Goal: Task Accomplishment & Management: Manage account settings

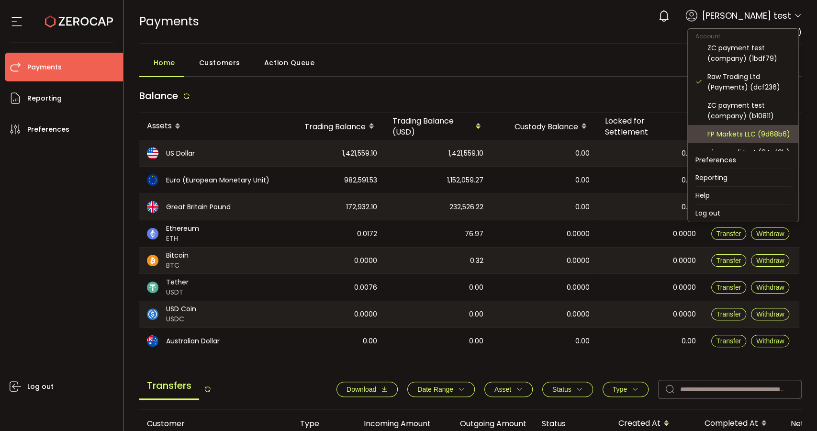
scroll to position [53, 0]
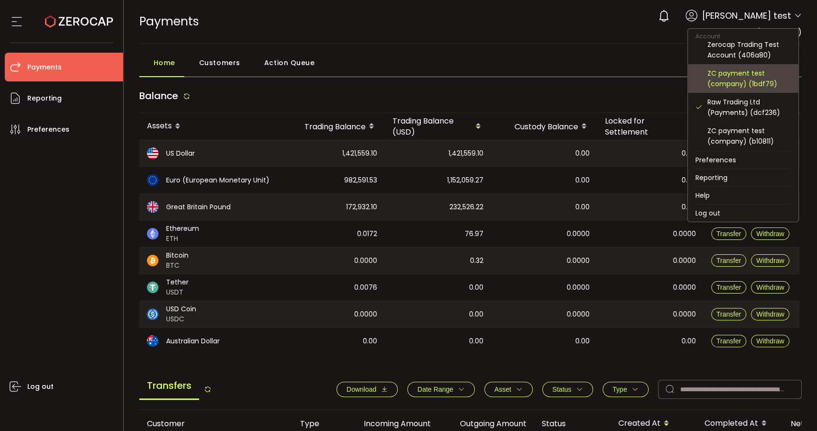
click at [762, 78] on div "ZC payment test (company) (1bdf79)" at bounding box center [749, 78] width 83 height 21
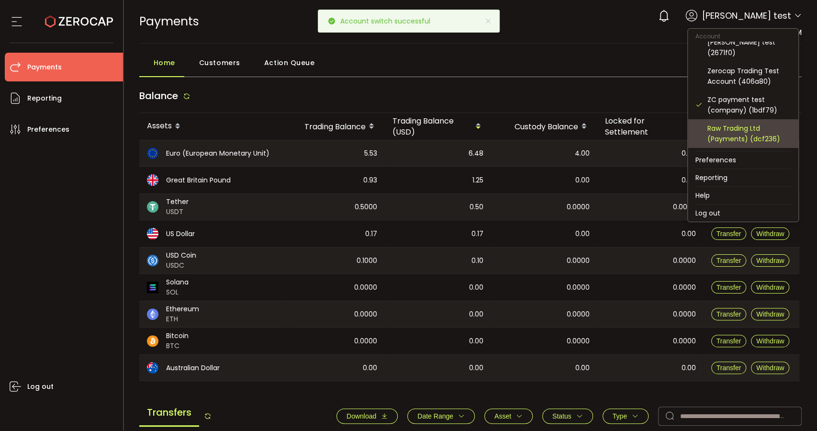
scroll to position [53, 0]
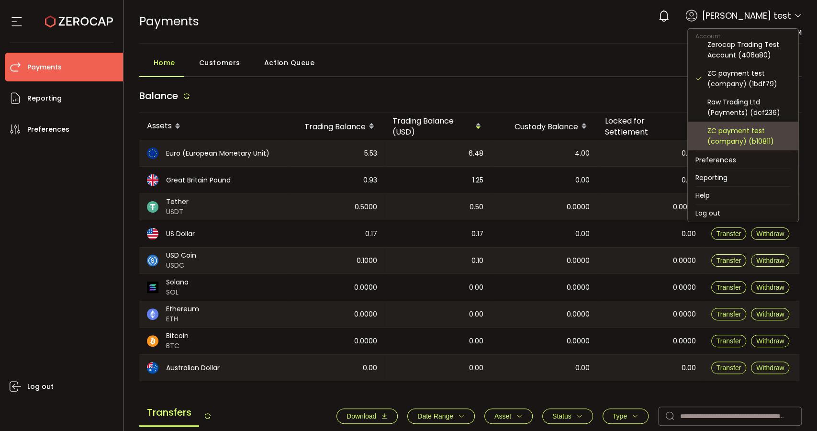
click at [755, 137] on div "ZC payment test (company) (b10811)" at bounding box center [749, 135] width 83 height 21
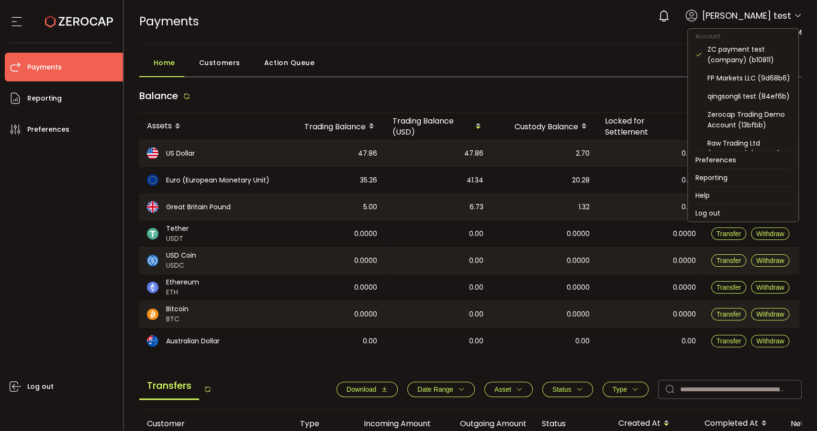
scroll to position [103, 0]
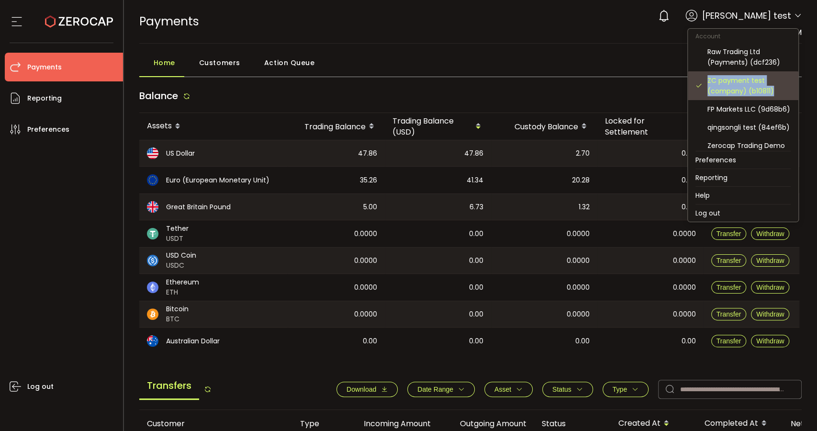
copy div "ZC payment test (company) (b10811)"
drag, startPoint x: 709, startPoint y: 78, endPoint x: 775, endPoint y: 90, distance: 67.3
click at [775, 90] on div "ZC payment test (company) (b10811)" at bounding box center [749, 85] width 83 height 21
click at [497, 60] on div "Home Customers Action Queue" at bounding box center [470, 65] width 663 height 24
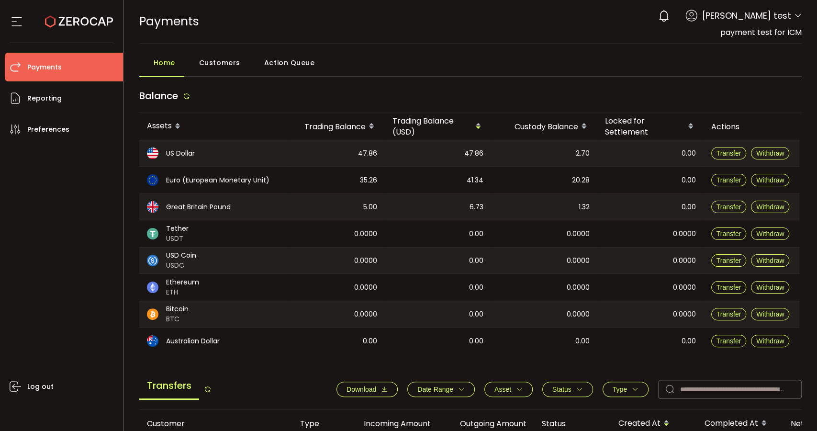
click at [222, 60] on span "Customers" at bounding box center [219, 62] width 41 height 19
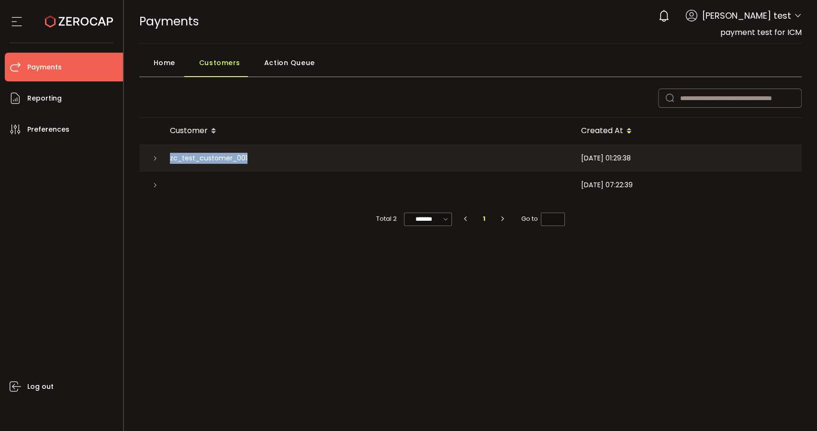
drag, startPoint x: 169, startPoint y: 157, endPoint x: 299, endPoint y: 167, distance: 130.1
click at [299, 167] on div "zc_test_customer_001" at bounding box center [367, 158] width 411 height 26
copy span "zc_test_customer_001"
click at [156, 182] on icon at bounding box center [155, 185] width 6 height 6
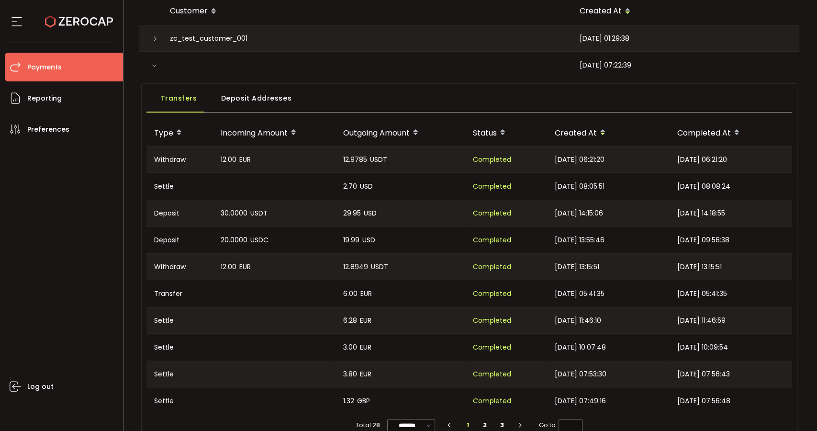
scroll to position [53, 0]
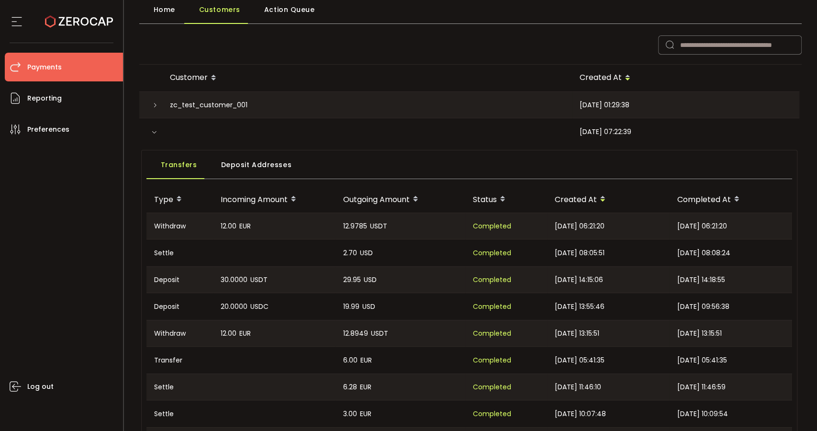
click at [244, 168] on span "Deposit Addresses" at bounding box center [256, 164] width 71 height 19
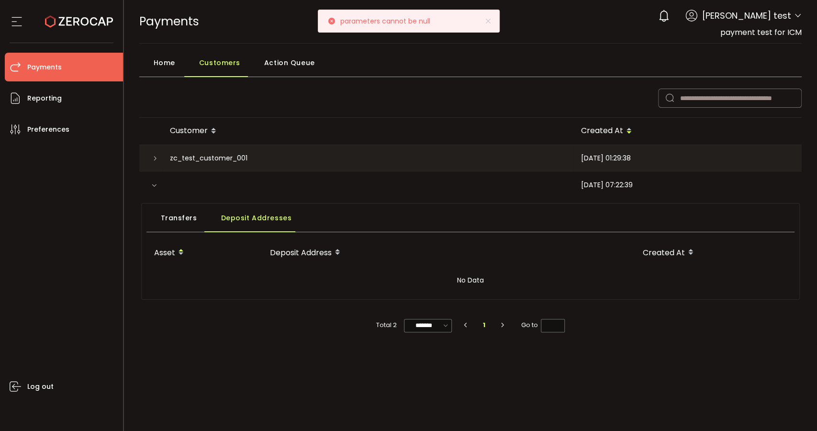
click at [169, 219] on span "Transfers" at bounding box center [179, 217] width 36 height 19
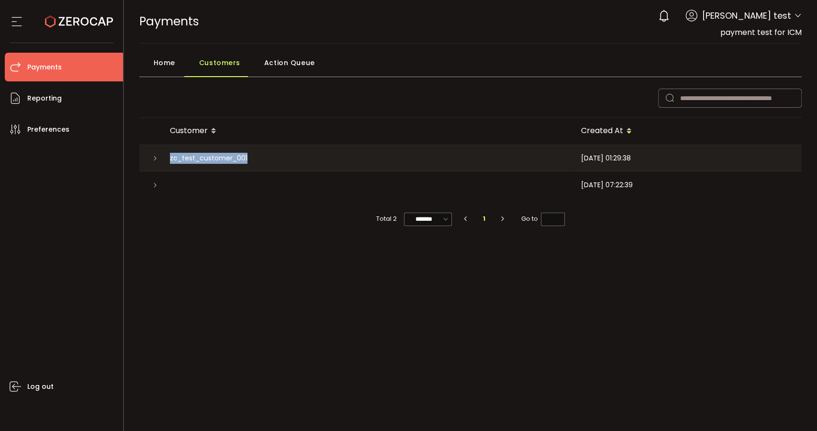
drag, startPoint x: 264, startPoint y: 159, endPoint x: 164, endPoint y: 155, distance: 99.7
click at [164, 155] on div "zc_test_customer_001" at bounding box center [367, 158] width 411 height 26
copy span "zc_test_customer_001"
click at [280, 207] on div "Total 2 ******* 10/page 20/page 50/page 100/page 1 Go to *" at bounding box center [470, 214] width 663 height 32
drag, startPoint x: 169, startPoint y: 158, endPoint x: 195, endPoint y: 158, distance: 26.3
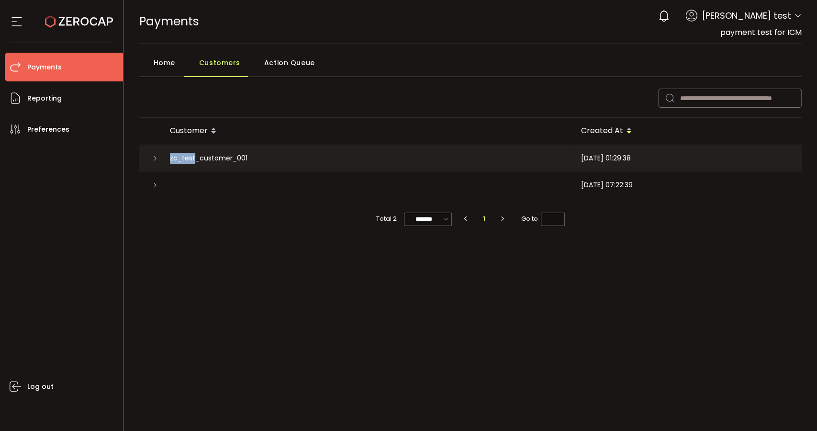
click at [195, 158] on div "zc_test_customer_001" at bounding box center [367, 158] width 411 height 26
copy span "zc_test"
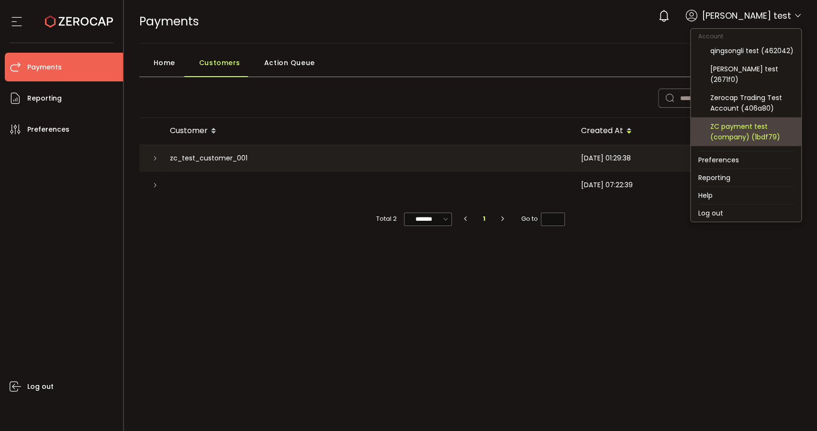
click at [750, 133] on div "ZC payment test (company) (1bdf79)" at bounding box center [751, 131] width 83 height 21
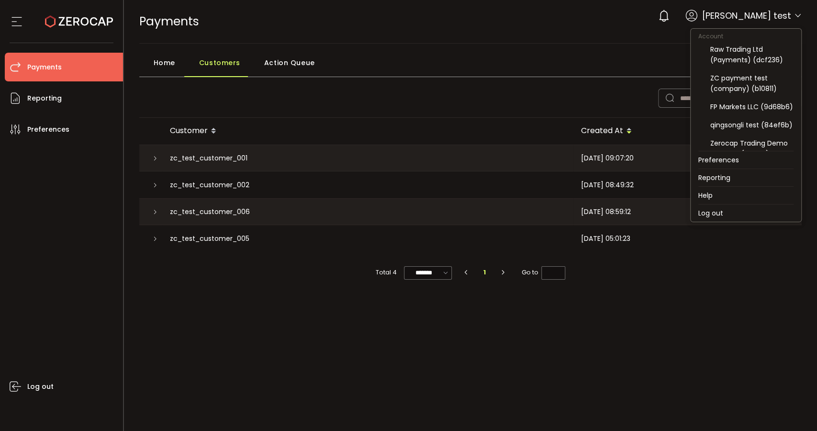
scroll to position [106, 0]
click at [764, 110] on div "FP Markets LLC (9d68b6)" at bounding box center [751, 106] width 83 height 11
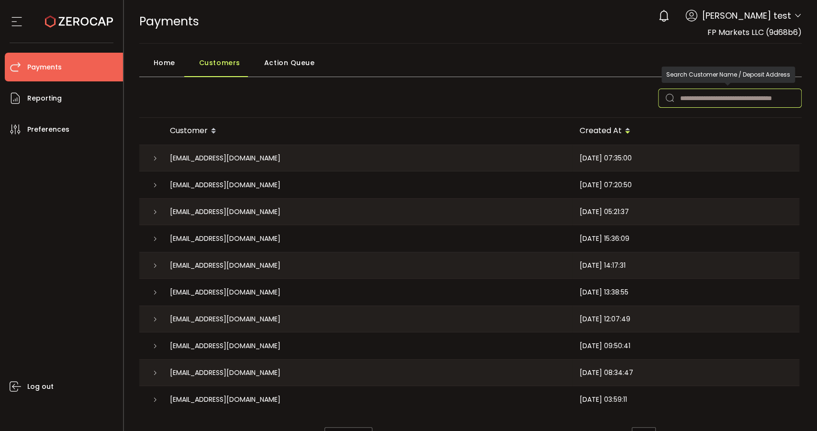
click at [682, 98] on input "text" at bounding box center [730, 98] width 144 height 19
paste input "*******"
type input "*******"
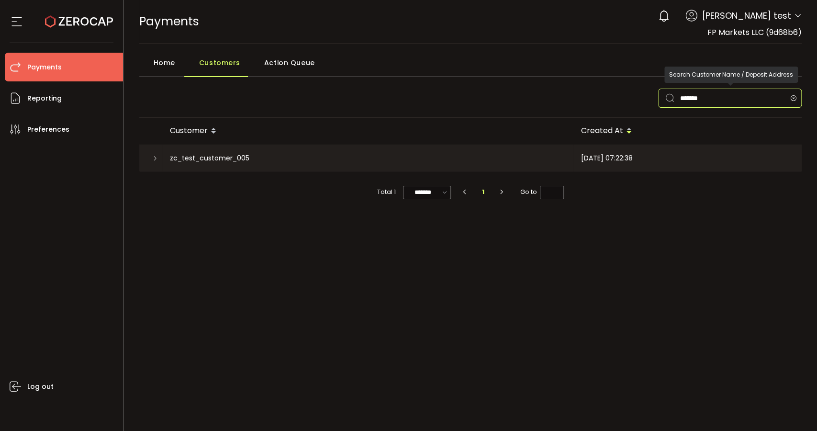
click at [689, 98] on input "*******" at bounding box center [730, 98] width 144 height 19
drag, startPoint x: 734, startPoint y: 98, endPoint x: 655, endPoint y: 101, distance: 79.5
click at [655, 101] on div "*******" at bounding box center [723, 98] width 158 height 19
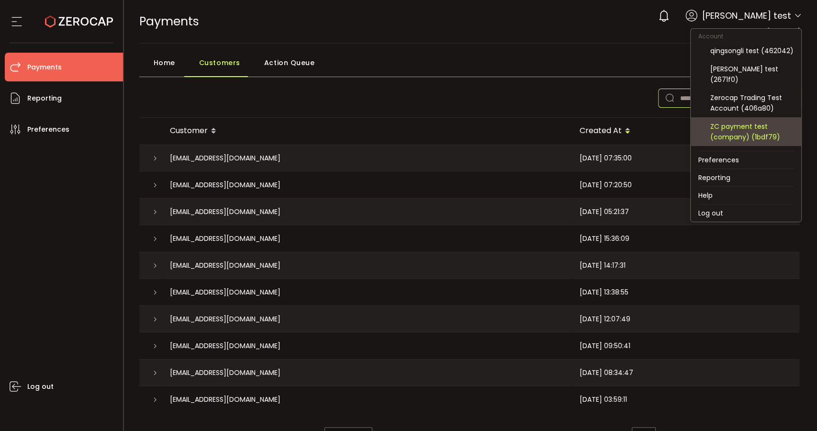
scroll to position [53, 0]
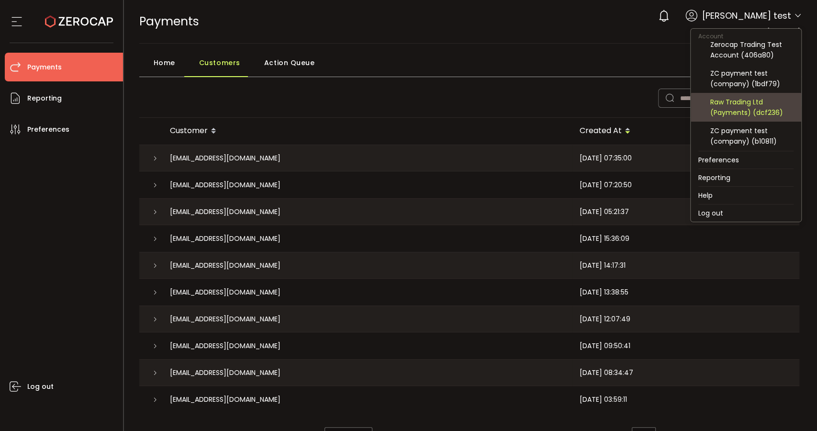
click at [762, 102] on div "Raw Trading Ltd (Payments) (dcf236)" at bounding box center [751, 107] width 83 height 21
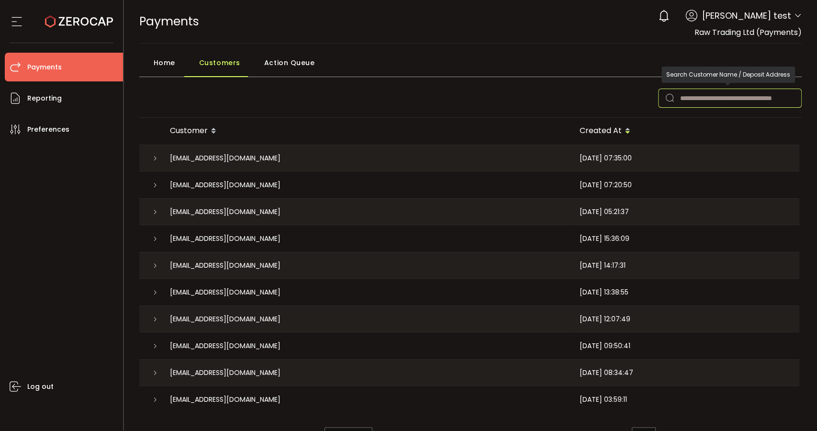
click at [713, 103] on input "text" at bounding box center [730, 98] width 144 height 19
paste input "*******"
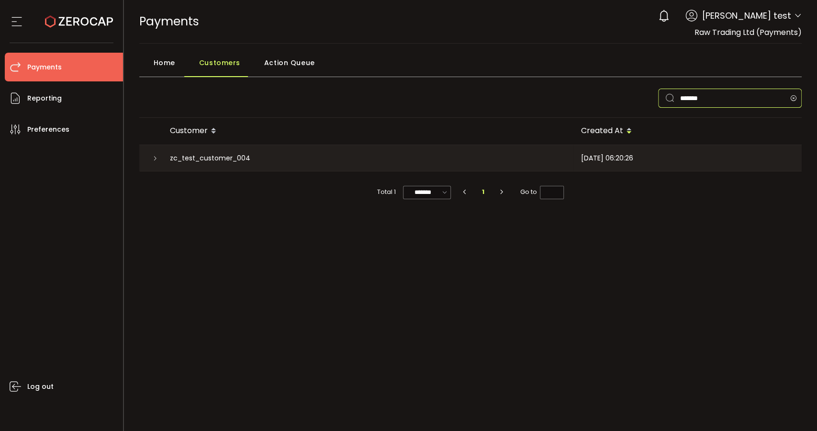
type input "*******"
click at [153, 156] on icon at bounding box center [155, 159] width 6 height 6
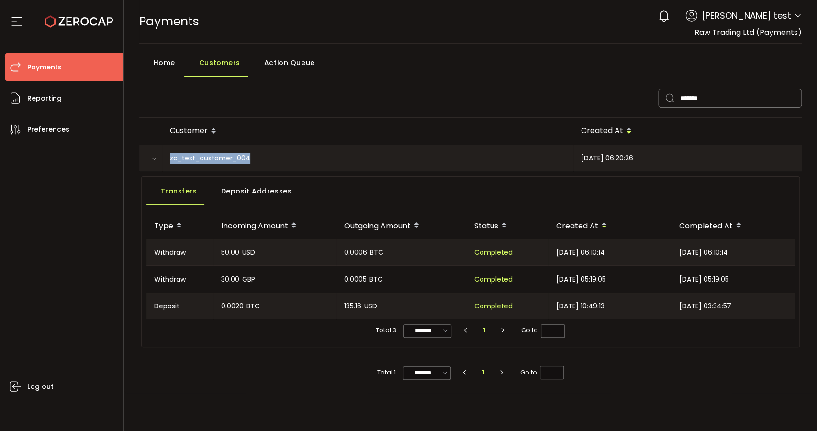
drag, startPoint x: 168, startPoint y: 158, endPoint x: 268, endPoint y: 158, distance: 100.5
click at [268, 158] on div "zc_test_customer_004" at bounding box center [367, 158] width 411 height 26
copy span "zc_test_customer_004"
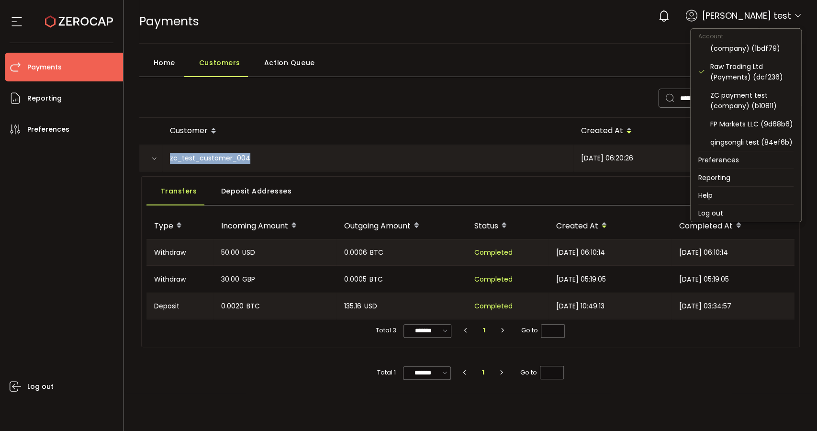
scroll to position [106, 0]
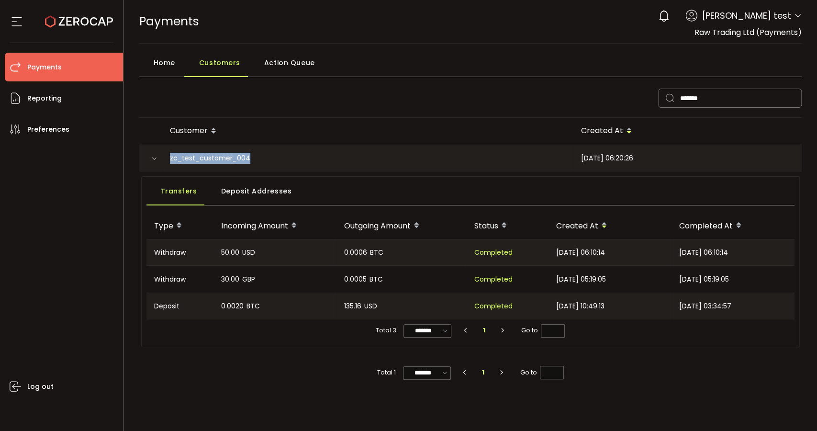
drag, startPoint x: 688, startPoint y: 27, endPoint x: 809, endPoint y: 36, distance: 121.0
click at [809, 37] on header "PDF is being processed and will download to your computer PAYMENTS Buy Power $0…" at bounding box center [471, 22] width 694 height 44
click at [808, 36] on header "PDF is being processed and will download to your computer PAYMENTS Buy Power $0…" at bounding box center [471, 22] width 694 height 44
drag, startPoint x: 807, startPoint y: 29, endPoint x: 688, endPoint y: 34, distance: 118.8
click at [688, 34] on header "PDF is being processed and will download to your computer PAYMENTS Buy Power $0…" at bounding box center [471, 22] width 694 height 44
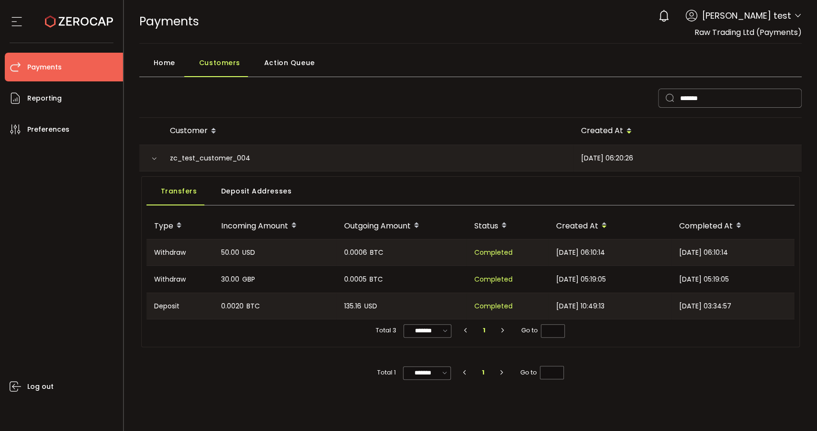
copy span "Raw Trading Ltd (Payments)"
click at [446, 52] on main "Home Customers Action Queue ******* Customer Created At zc_test_customer_004 20…" at bounding box center [471, 218] width 694 height 349
click at [270, 187] on span "Deposit Addresses" at bounding box center [256, 190] width 71 height 19
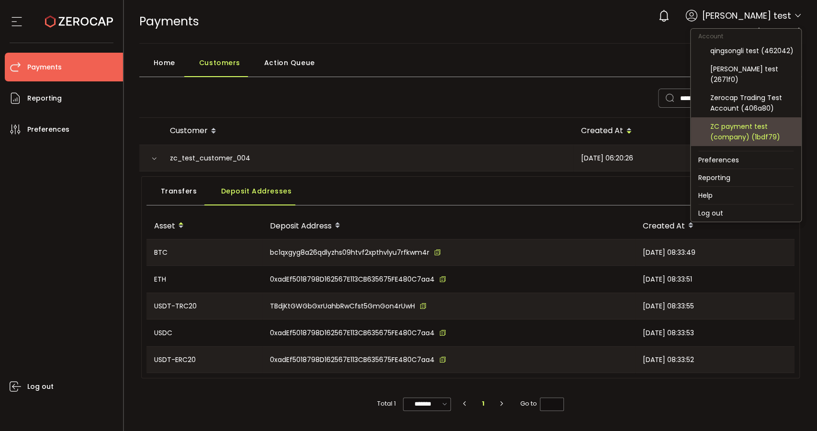
click at [773, 130] on div "ZC payment test (company) (1bdf79)" at bounding box center [751, 131] width 83 height 21
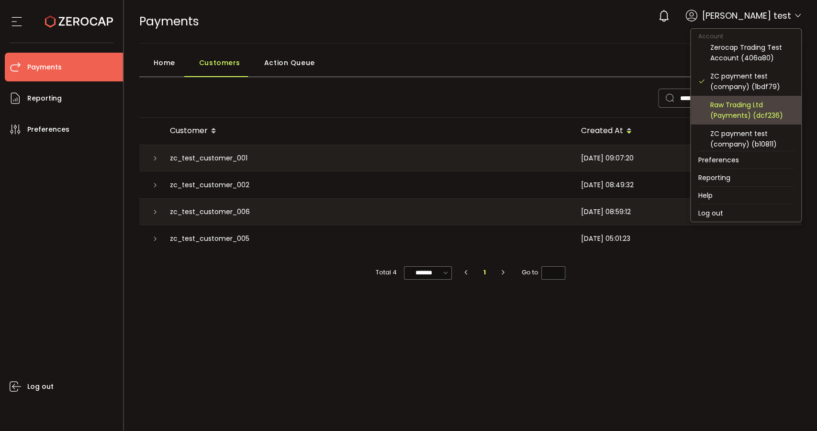
scroll to position [103, 0]
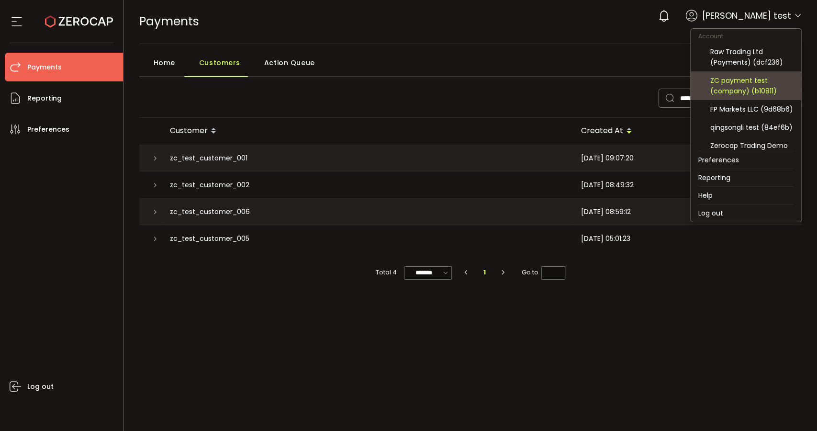
click at [762, 88] on div "ZC payment test (company) (b10811)" at bounding box center [751, 85] width 83 height 21
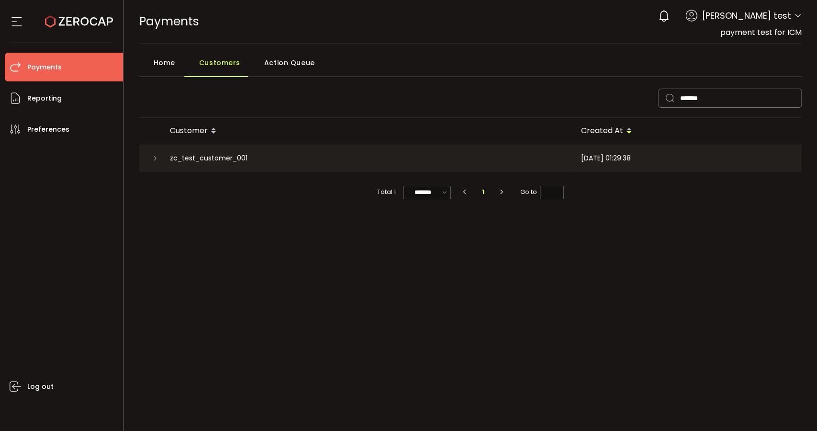
click at [548, 430] on html "#icon-aud_portfolio .cls-1 { font-size: 12px; fill: #fdfbfb; font-family: "Adob…" at bounding box center [408, 215] width 817 height 431
click at [395, 269] on div "******* Customer Created At zc_test_customer_001 2024-03-29 01:29:38 Total 1 **…" at bounding box center [470, 209] width 663 height 251
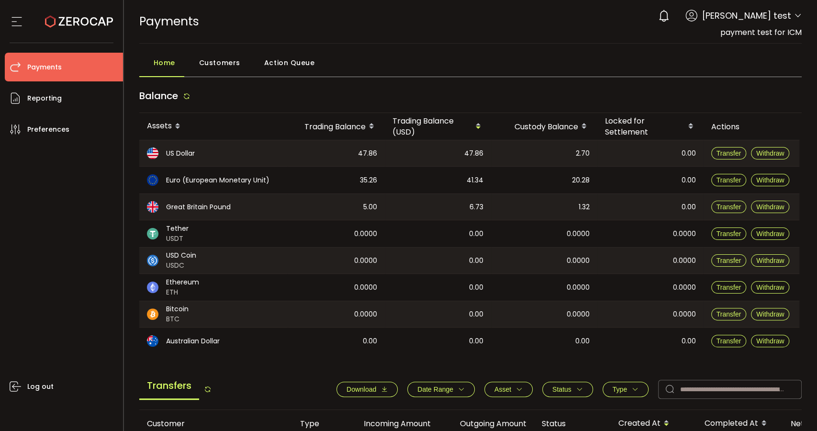
click at [223, 56] on span "Customers" at bounding box center [219, 62] width 41 height 19
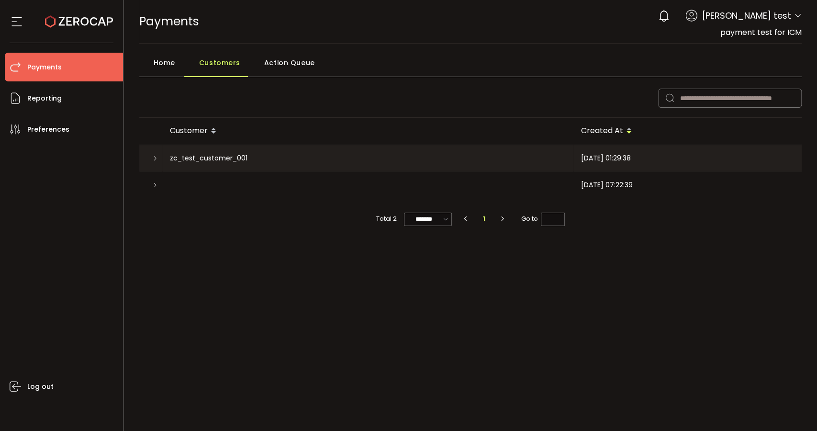
click at [458, 304] on div "Customer Created At zc_test_customer_001 [DATE] 01:29:38 [DATE] 07:22:39 Total …" at bounding box center [470, 209] width 663 height 251
click at [298, 70] on span "Action Queue" at bounding box center [289, 62] width 51 height 19
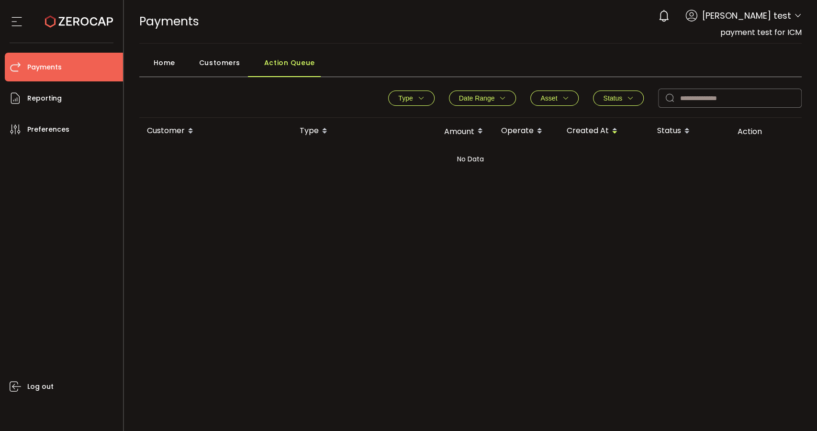
click at [231, 58] on span "Customers" at bounding box center [219, 62] width 41 height 19
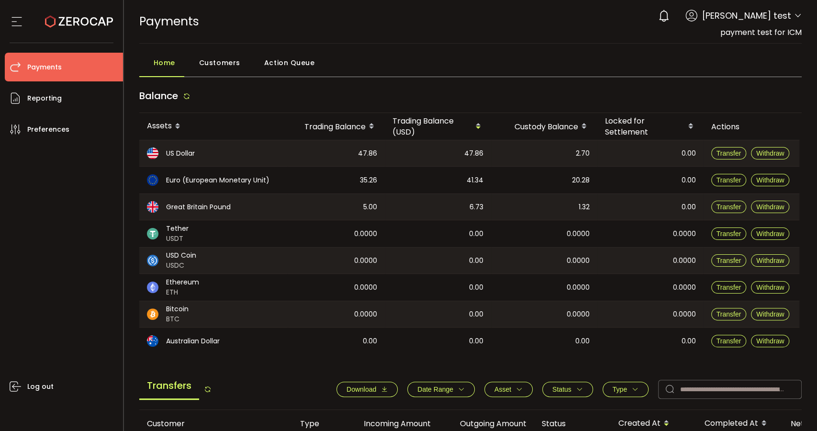
click at [208, 60] on span "Customers" at bounding box center [219, 62] width 41 height 19
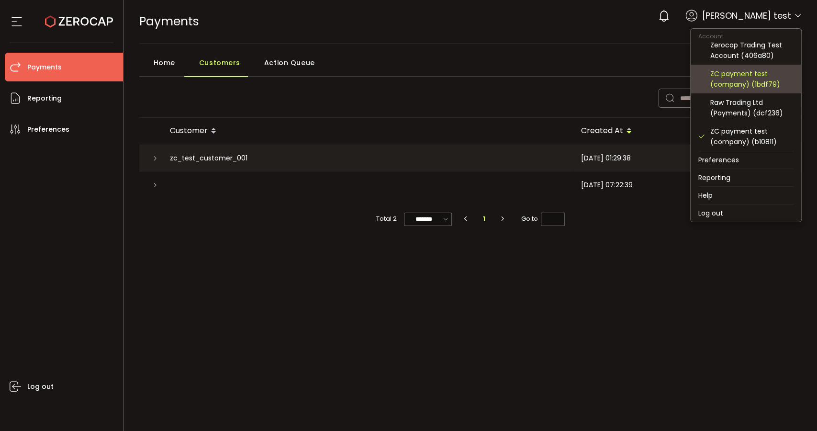
scroll to position [53, 0]
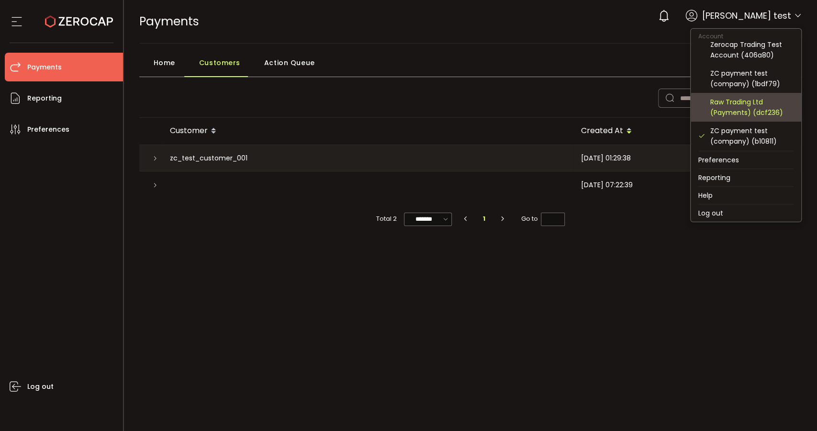
click at [761, 110] on div "Raw Trading Ltd (Payments) (dcf236)" at bounding box center [751, 107] width 83 height 21
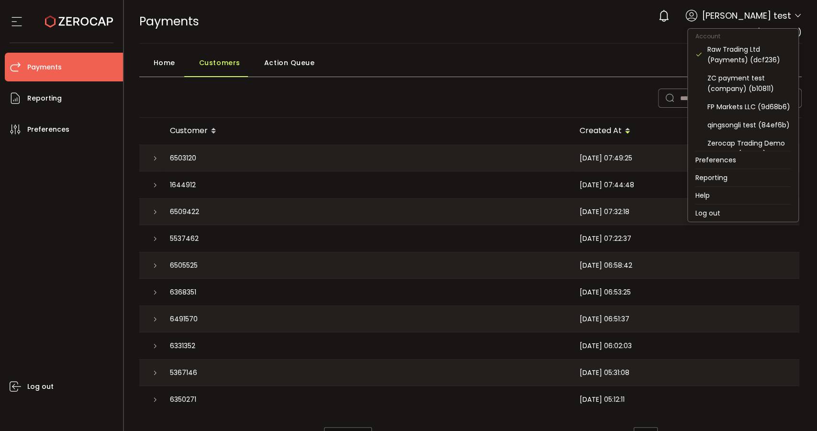
scroll to position [106, 0]
click at [752, 78] on div "ZC payment test (company) (b10811)" at bounding box center [749, 82] width 83 height 21
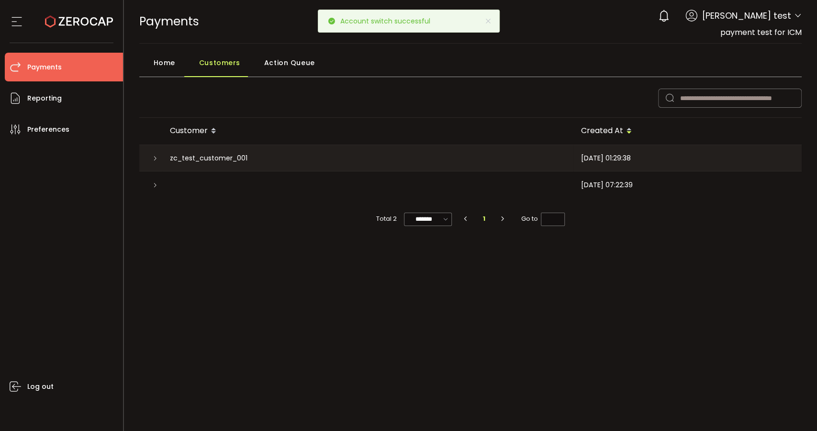
click at [548, 285] on div "Customer Created At zc_test_customer_001 [DATE] 01:29:38 [DATE] 07:22:39 Total …" at bounding box center [470, 209] width 663 height 251
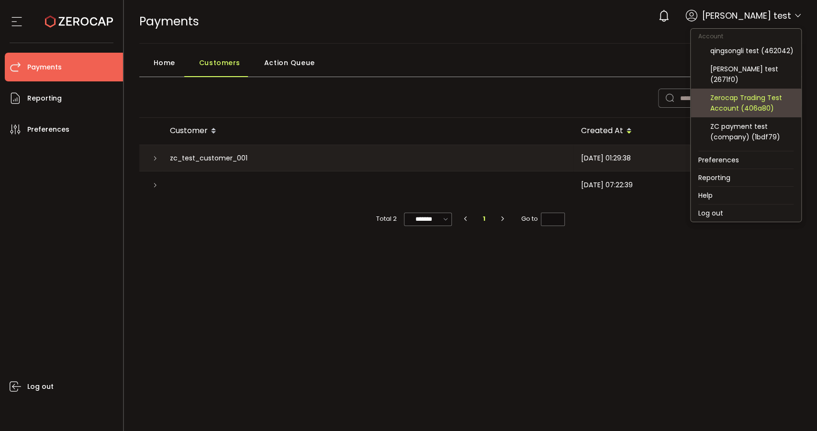
scroll to position [53, 0]
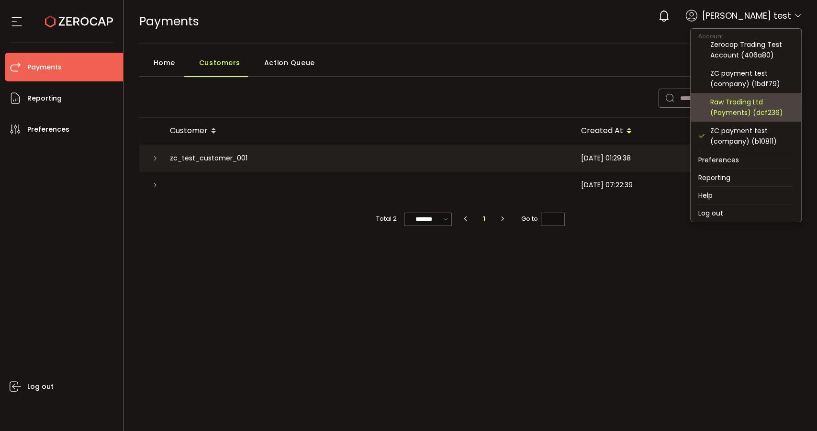
click at [746, 105] on div "Raw Trading Ltd (Payments) (dcf236)" at bounding box center [751, 107] width 83 height 21
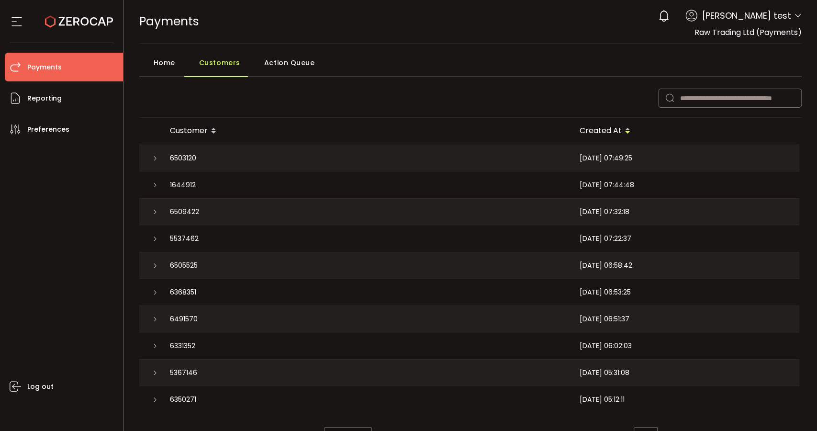
click at [286, 399] on div "6350271" at bounding box center [367, 399] width 410 height 27
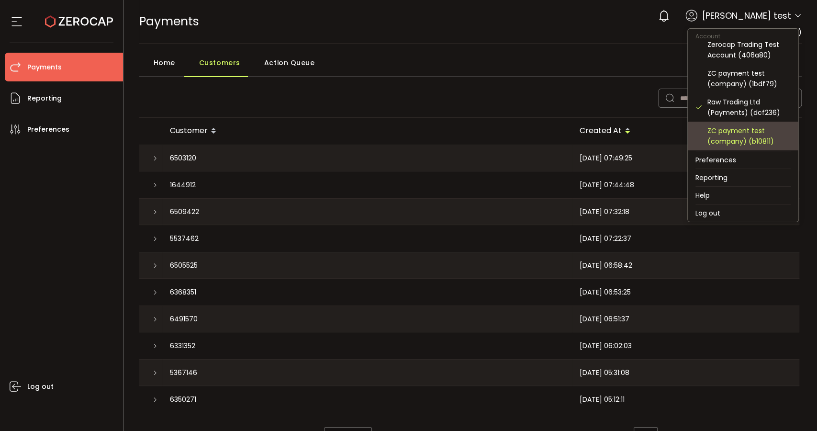
scroll to position [106, 0]
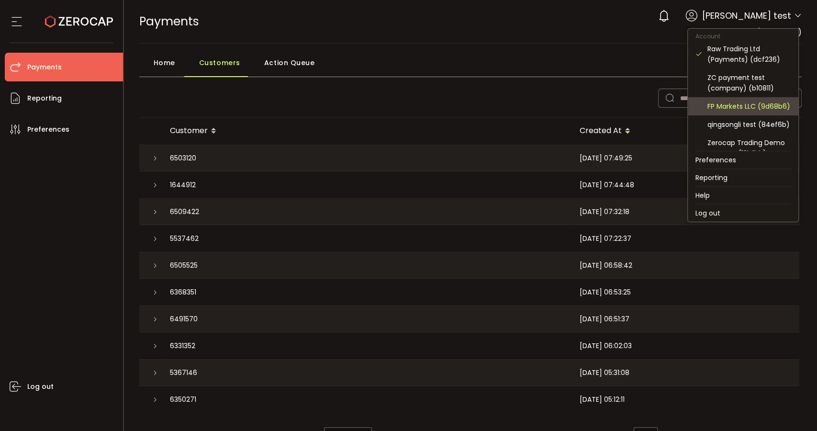
click at [758, 104] on div "FP Markets LLC (9d68b6)" at bounding box center [749, 106] width 83 height 11
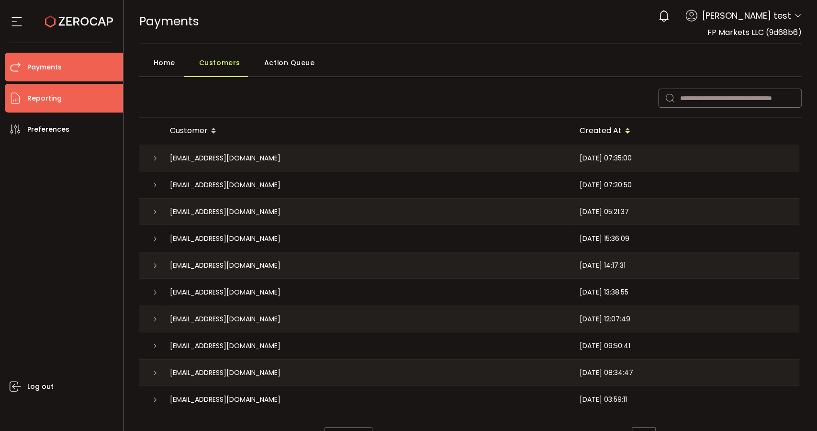
click at [58, 101] on span "Reporting" at bounding box center [44, 98] width 34 height 14
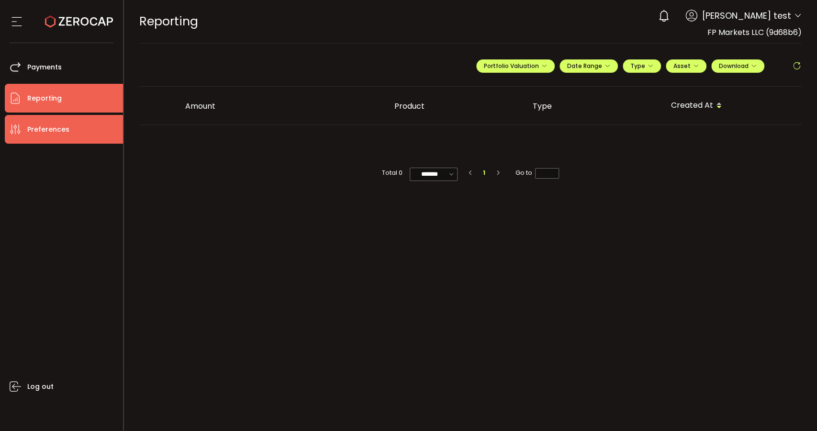
click at [62, 128] on span "Preferences" at bounding box center [48, 130] width 42 height 14
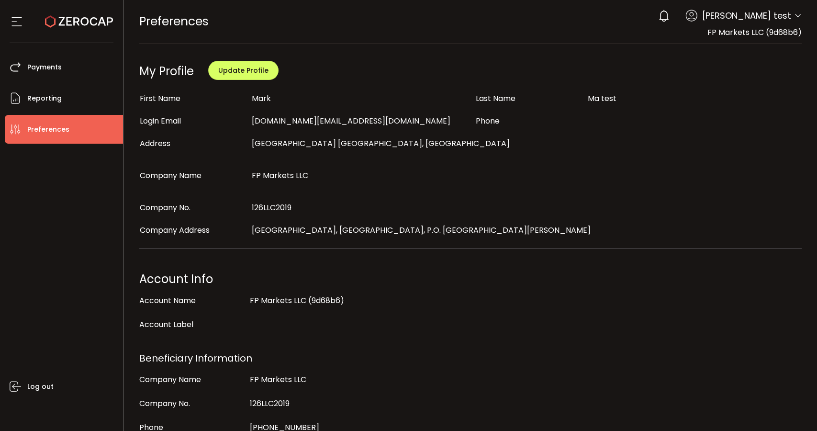
click at [783, 39] on div "PREFERENCES Buy Power $0.00 USD Preferences Preferences Verify Your Identity 0 …" at bounding box center [470, 21] width 663 height 43
click at [783, 33] on span "FP Markets LLC (9d68b6)" at bounding box center [755, 32] width 94 height 11
click at [44, 60] on span "Payments" at bounding box center [44, 67] width 34 height 14
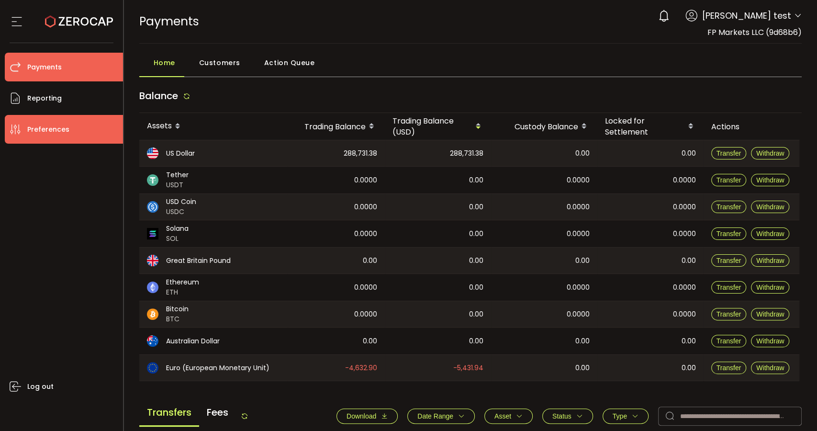
click at [32, 125] on span "Preferences" at bounding box center [48, 130] width 42 height 14
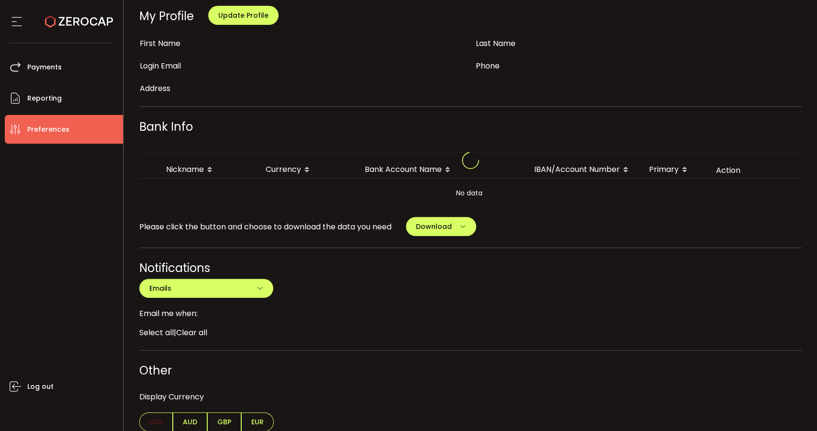
scroll to position [62, 0]
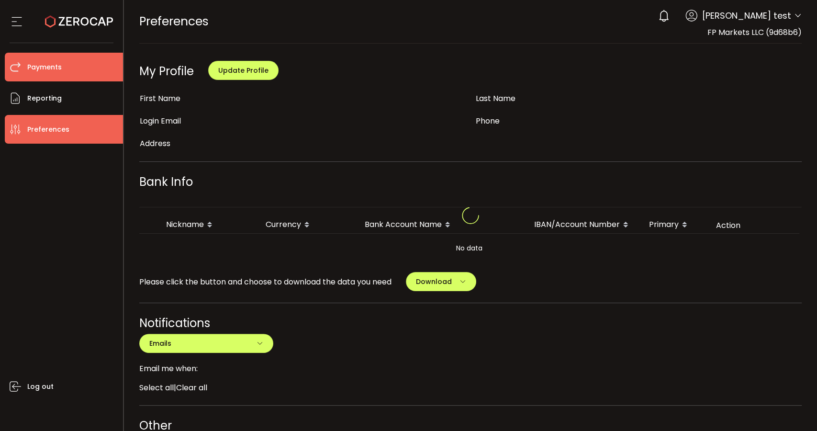
click at [86, 62] on li "Payments" at bounding box center [64, 67] width 118 height 29
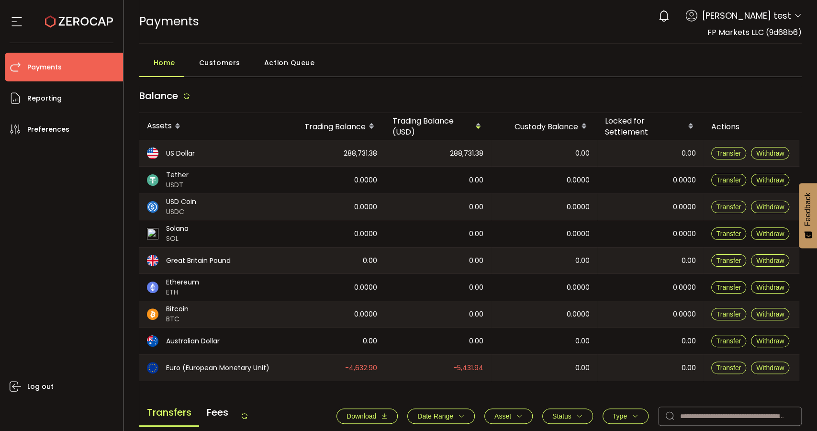
click at [781, 30] on span "FP Markets LLC (9d68b6)" at bounding box center [755, 32] width 94 height 11
drag, startPoint x: 707, startPoint y: 32, endPoint x: 758, endPoint y: 32, distance: 51.7
click at [758, 32] on span "FP Markets LLC (9d68b6)" at bounding box center [755, 32] width 94 height 11
copy span "FP Markets LLC"
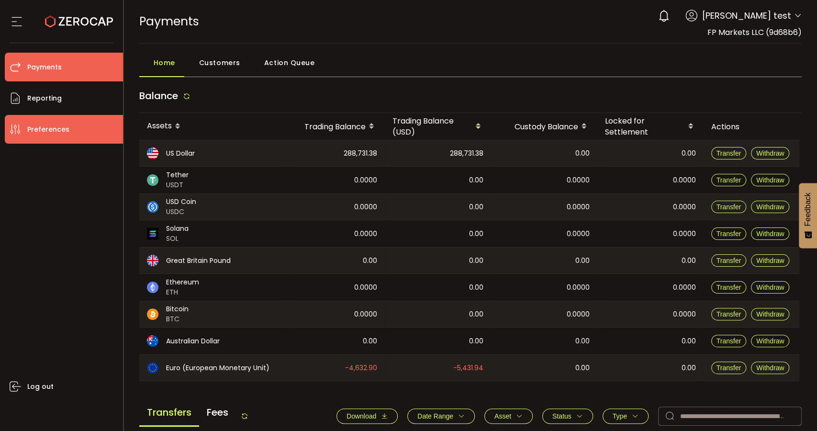
click at [60, 127] on span "Preferences" at bounding box center [48, 130] width 42 height 14
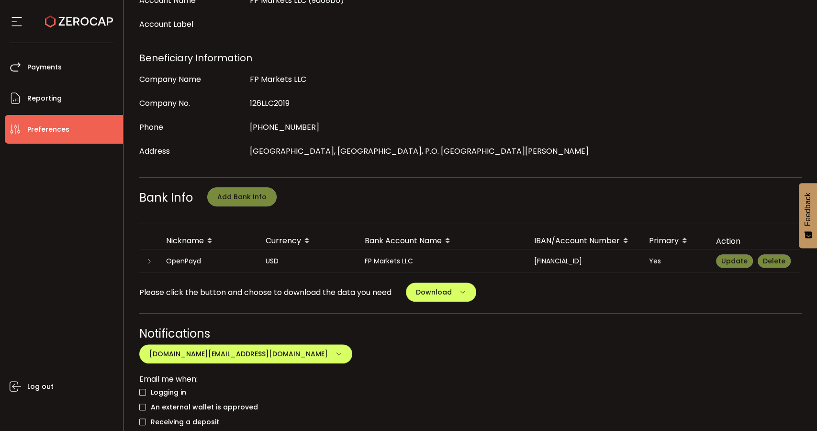
scroll to position [319, 0]
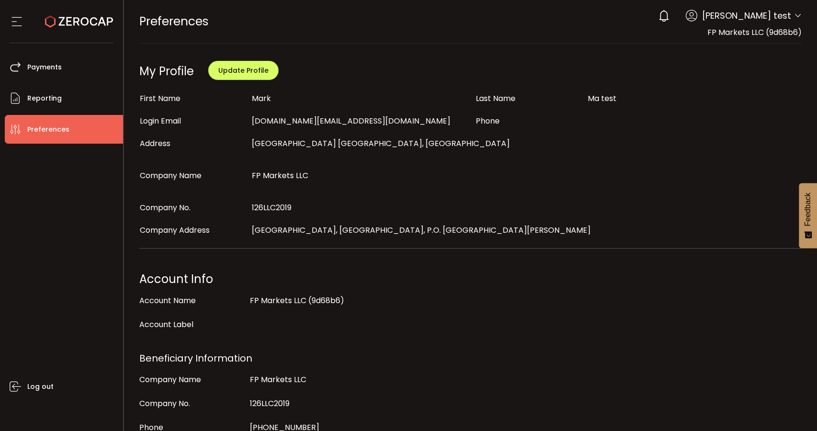
drag, startPoint x: 706, startPoint y: 34, endPoint x: 760, endPoint y: 33, distance: 54.1
click at [760, 33] on span "FP Markets LLC (9d68b6)" at bounding box center [755, 32] width 94 height 11
copy span "FP Markets LLC"
